Goal: Task Accomplishment & Management: Manage account settings

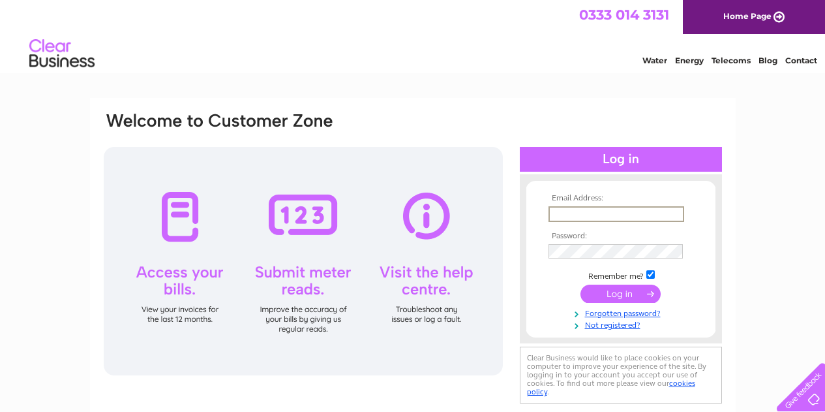
click at [616, 212] on input "text" at bounding box center [617, 214] width 136 height 16
click at [581, 285] on input "submit" at bounding box center [621, 294] width 80 height 18
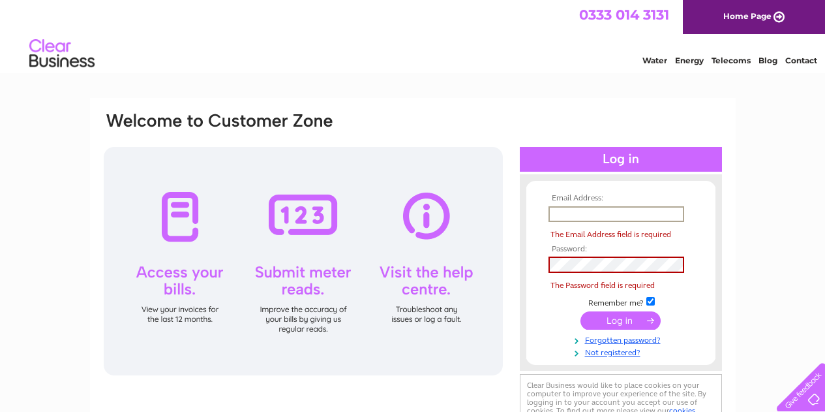
type input "[EMAIL_ADDRESS][DOMAIN_NAME]"
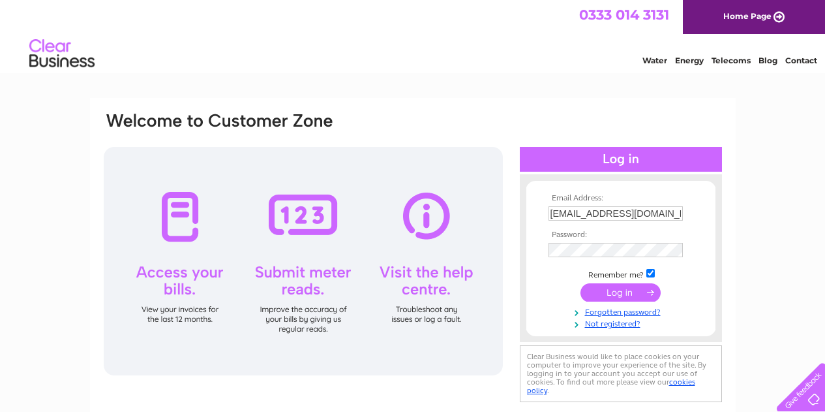
click at [628, 292] on input "submit" at bounding box center [621, 292] width 80 height 18
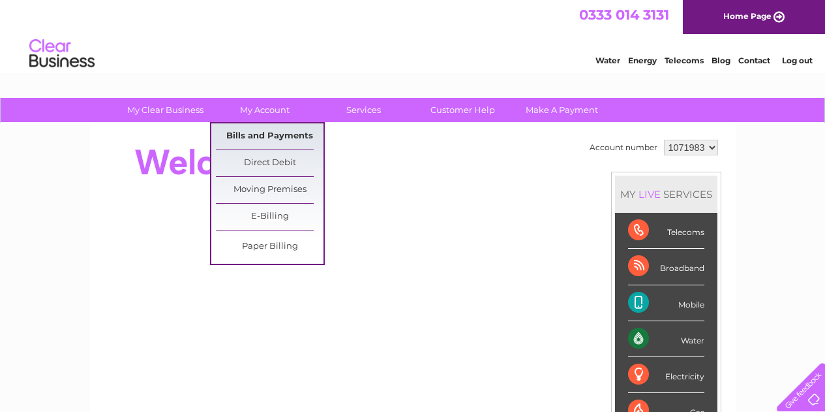
click at [270, 140] on link "Bills and Payments" at bounding box center [270, 136] width 108 height 26
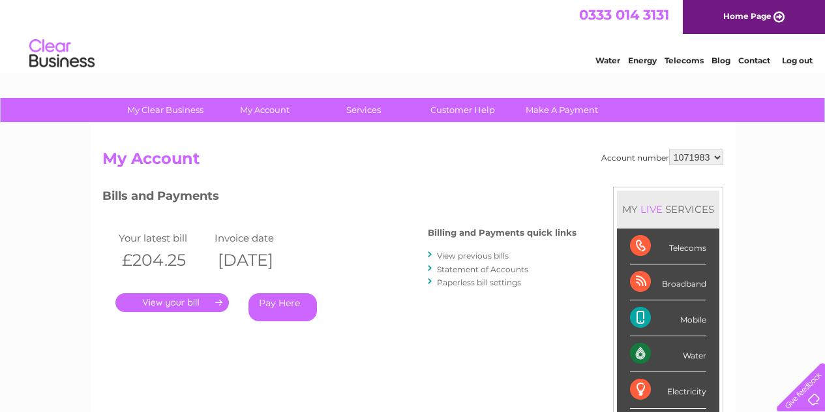
click at [177, 299] on link "." at bounding box center [172, 302] width 114 height 19
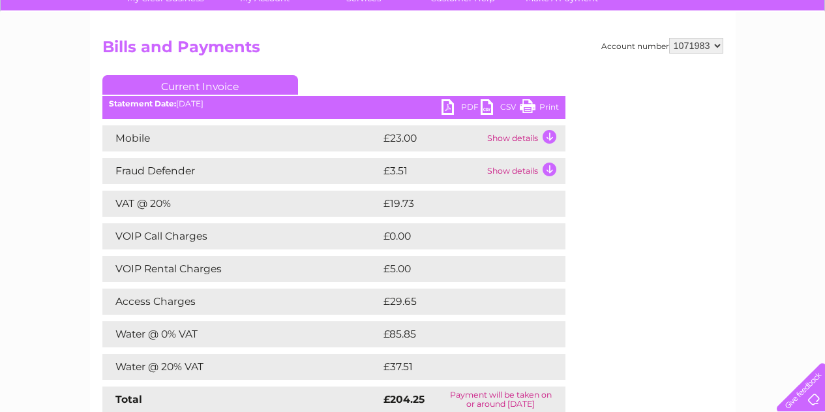
scroll to position [112, 0]
click at [459, 109] on link "PDF" at bounding box center [461, 108] width 39 height 19
click at [465, 108] on link "PDF" at bounding box center [461, 108] width 39 height 19
click at [444, 50] on h2 "Bills and Payments" at bounding box center [412, 50] width 621 height 25
